Goal: Transaction & Acquisition: Purchase product/service

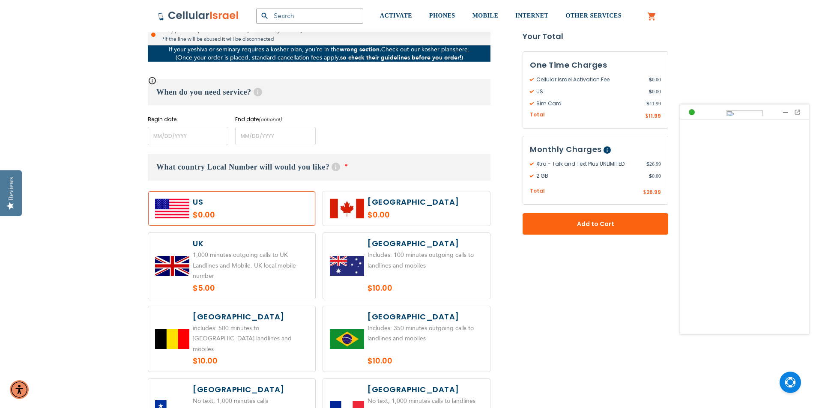
scroll to position [343, 0]
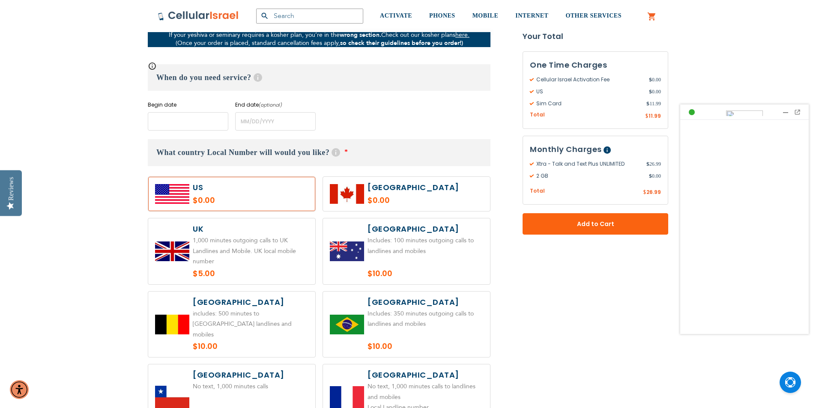
click at [170, 115] on input "name" at bounding box center [188, 121] width 81 height 18
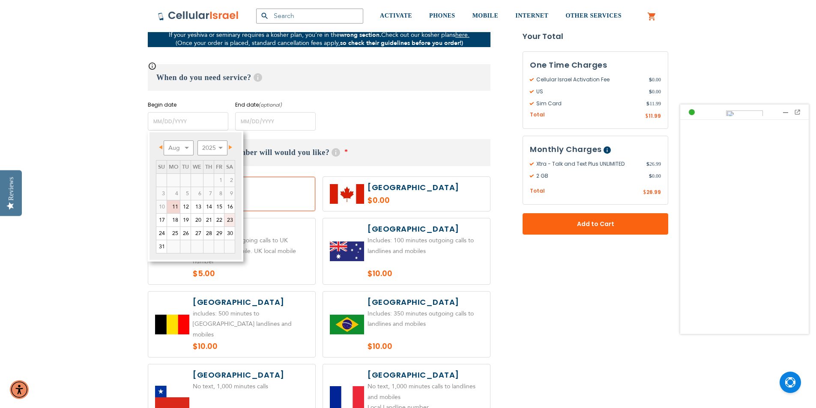
click at [230, 220] on link "23" at bounding box center [229, 220] width 10 height 13
type input "[DATE]"
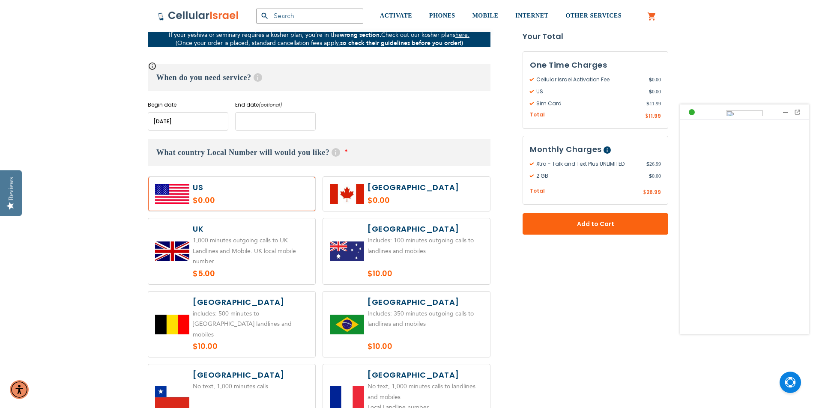
click at [272, 119] on input "name" at bounding box center [275, 121] width 81 height 18
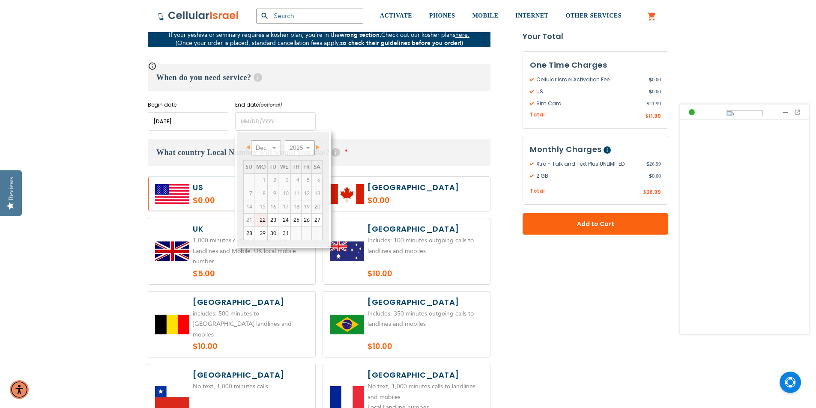
click at [436, 120] on div "Begin date Please enter Start Date End date (optional) Please enter End Date Lo…" at bounding box center [319, 116] width 343 height 30
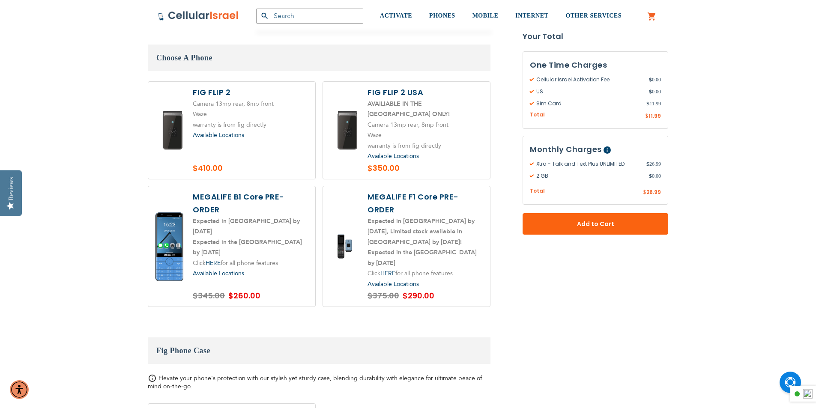
scroll to position [1071, 0]
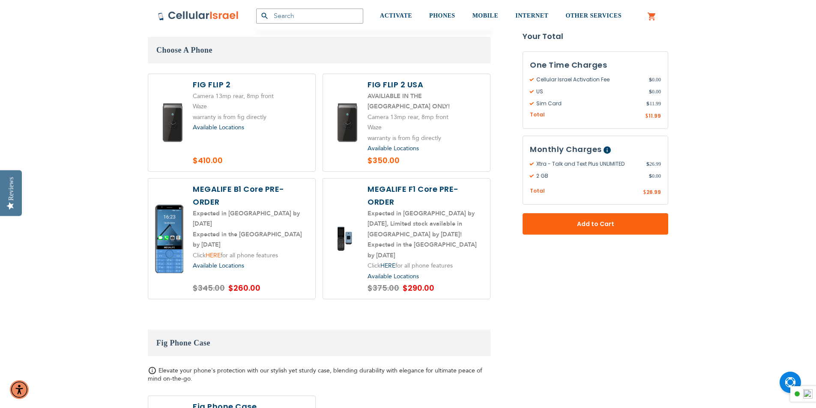
click at [220, 251] on link "HERE" at bounding box center [213, 255] width 15 height 8
click at [392, 262] on link "HERE" at bounding box center [387, 266] width 15 height 8
click at [213, 251] on link "HERE" at bounding box center [213, 255] width 15 height 8
